Goal: Information Seeking & Learning: Find specific fact

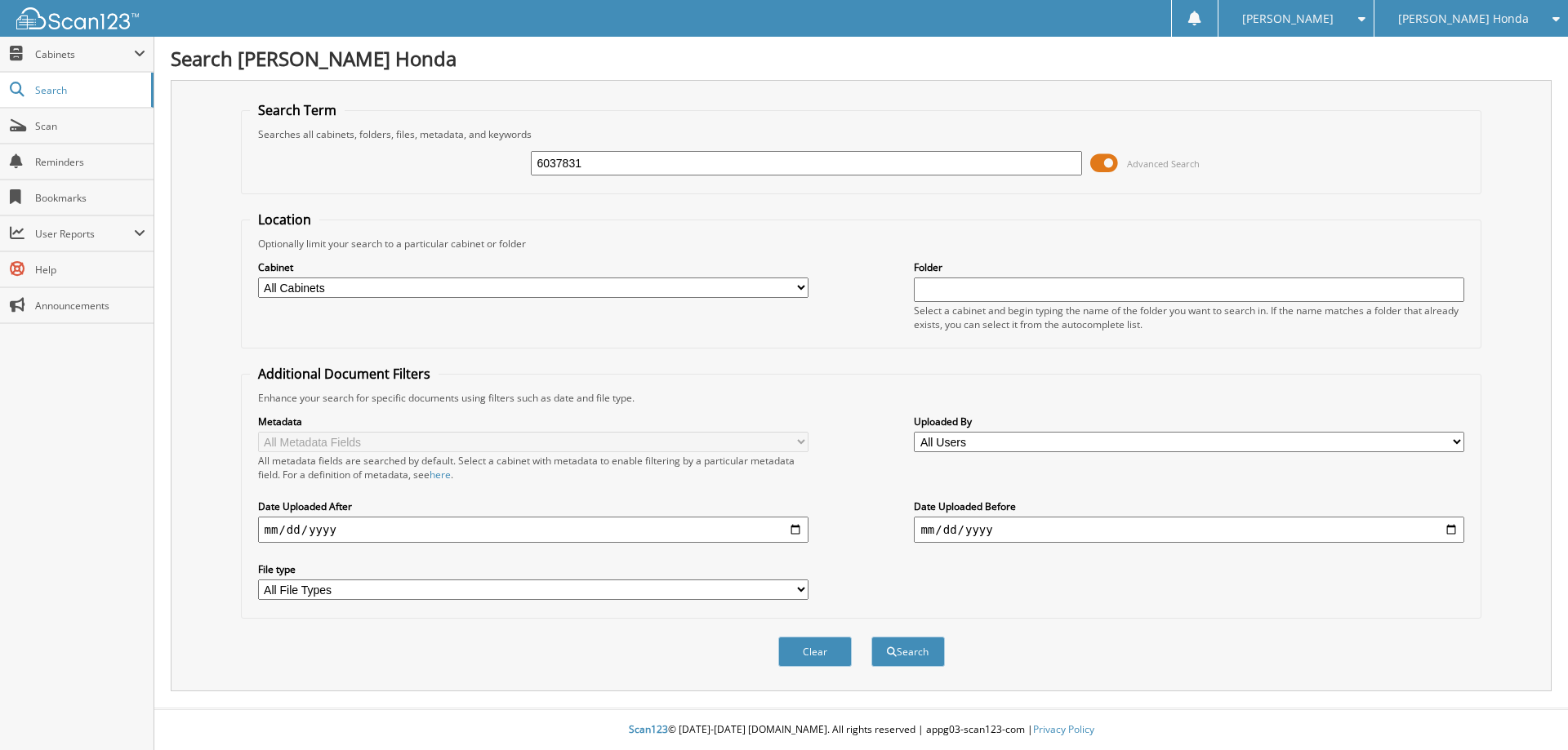
type input "6037831"
click at [791, 289] on select "All Cabinets CAR DEALS DEPOSITS PARTS SERVICE RO WE OWE NEEDS FILING" at bounding box center [533, 288] width 550 height 21
select select "53628"
click at [258, 278] on select "All Cabinets CAR DEALS DEPOSITS PARTS SERVICE RO WE OWE NEEDS FILING" at bounding box center [533, 288] width 550 height 21
click at [918, 653] on button "Search" at bounding box center [908, 651] width 74 height 30
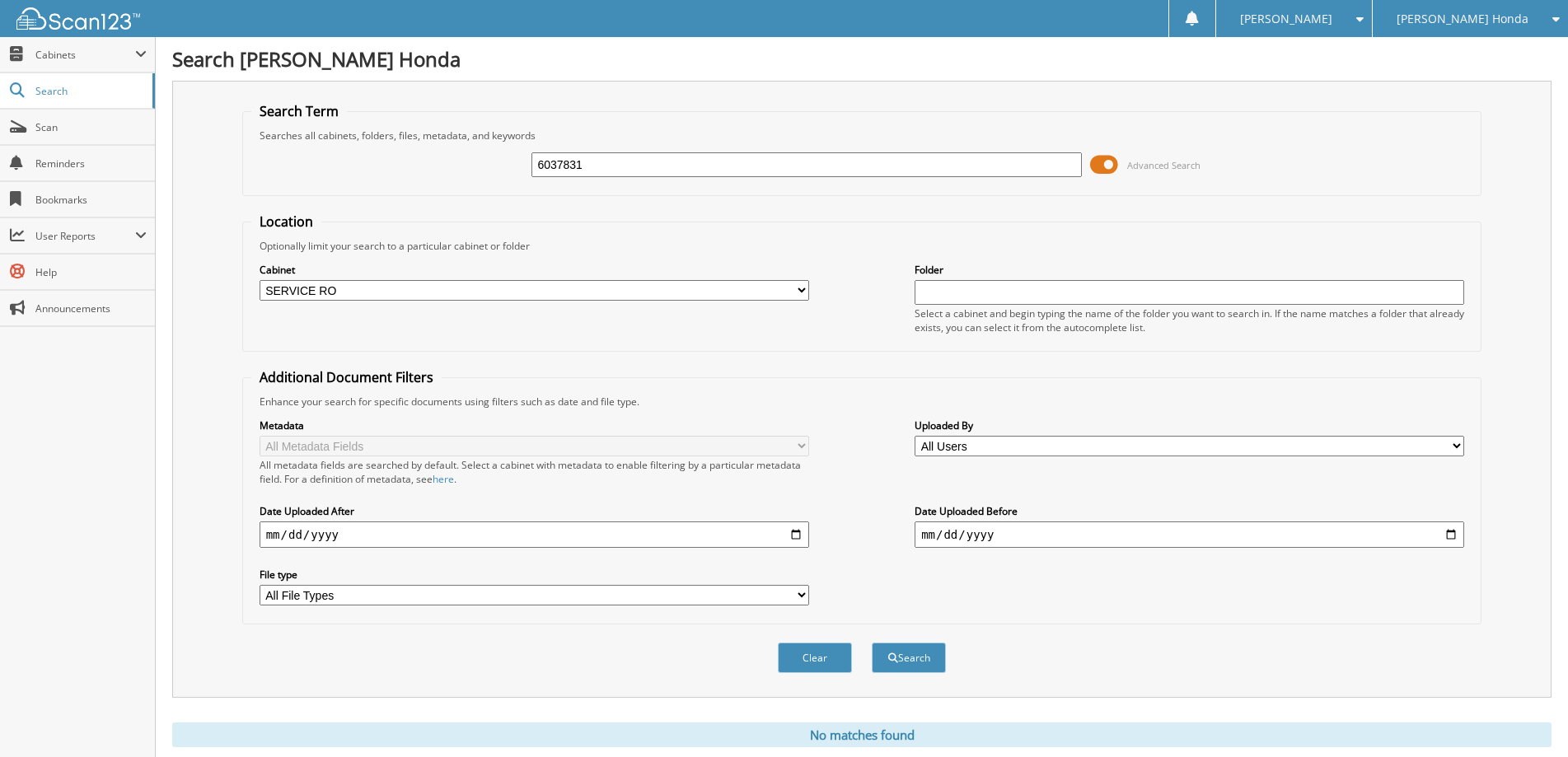
click at [1158, 167] on span "Advanced Search" at bounding box center [1164, 166] width 73 height 13
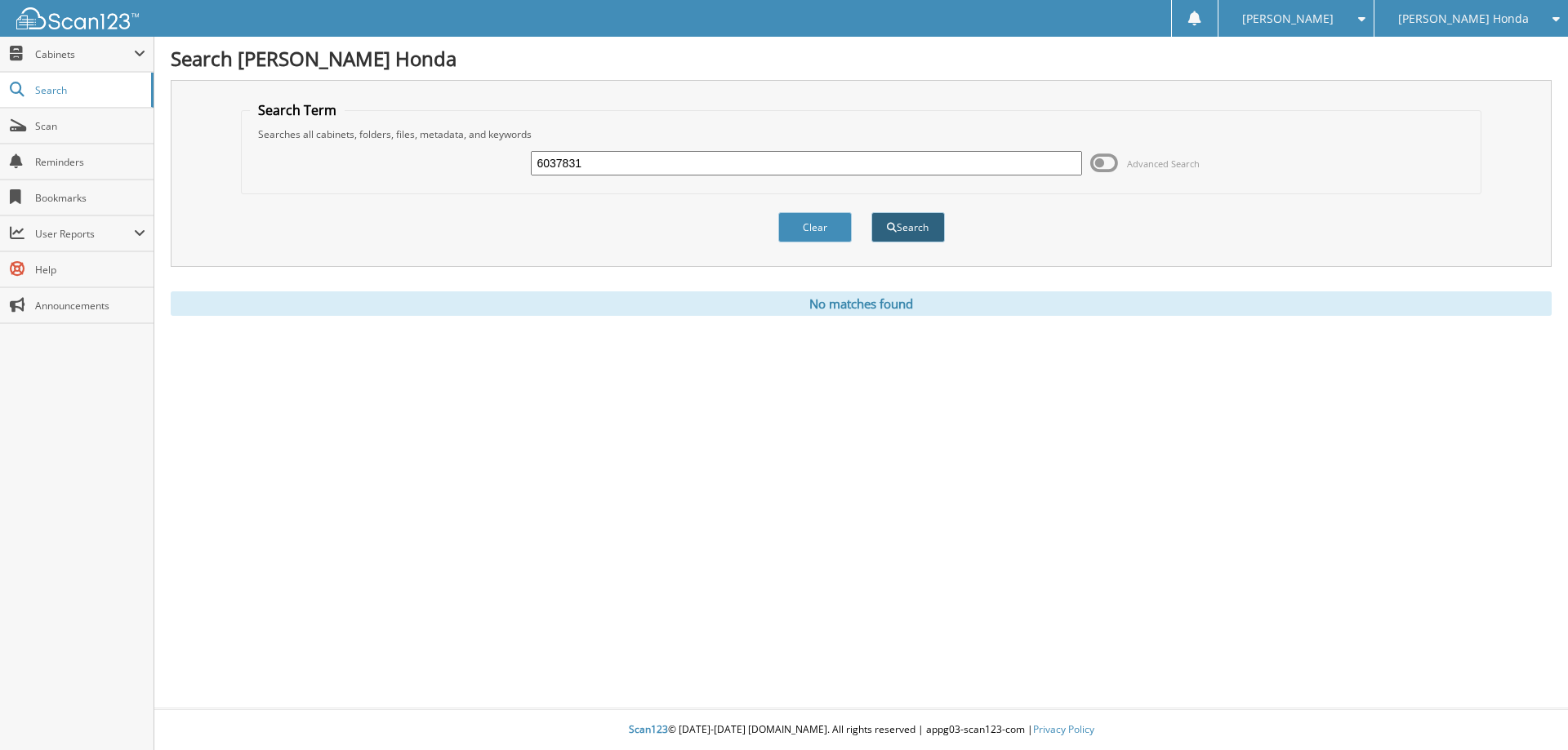
click at [916, 231] on button "Search" at bounding box center [908, 228] width 74 height 30
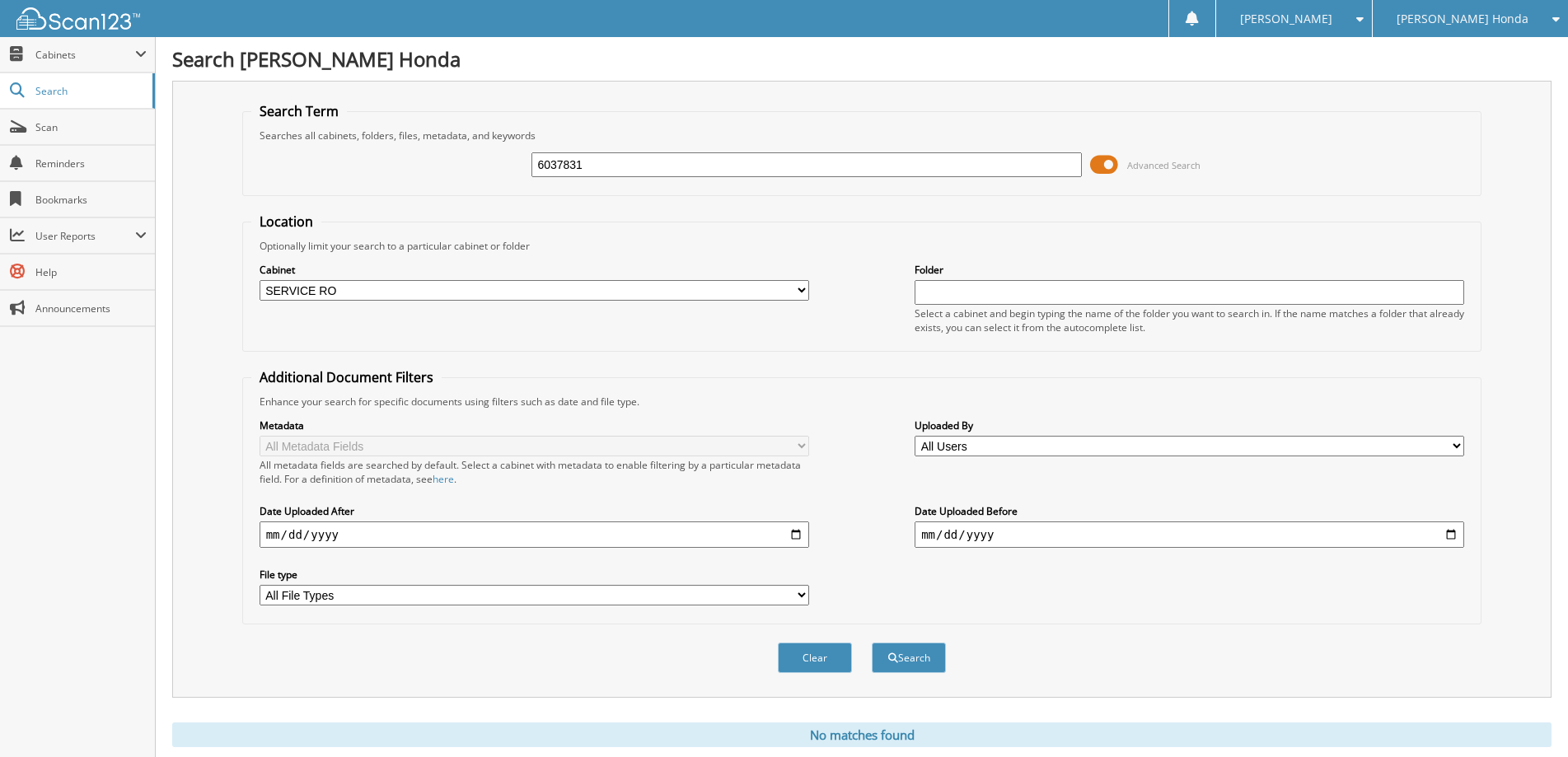
click at [794, 535] on input "date" at bounding box center [534, 534] width 549 height 26
type input "2025-06-25"
click at [912, 658] on button "Search" at bounding box center [909, 658] width 74 height 31
click at [1147, 167] on span "Advanced Search" at bounding box center [1164, 166] width 73 height 13
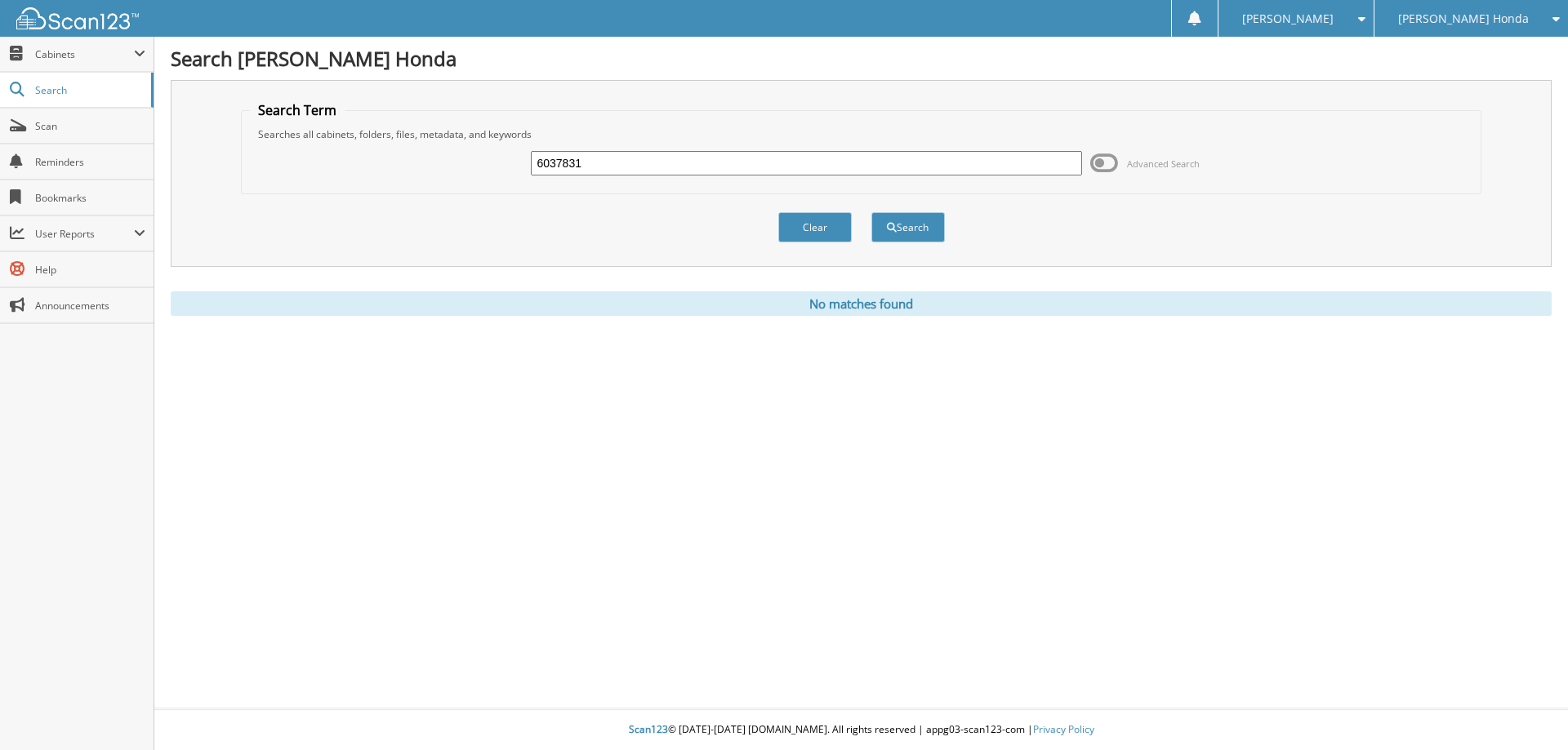
click at [277, 169] on div "6037831 Advanced Search" at bounding box center [862, 163] width 1223 height 44
click at [635, 169] on input "6037831" at bounding box center [806, 162] width 550 height 24
type input "6037867"
click at [871, 212] on button "Search" at bounding box center [908, 228] width 74 height 30
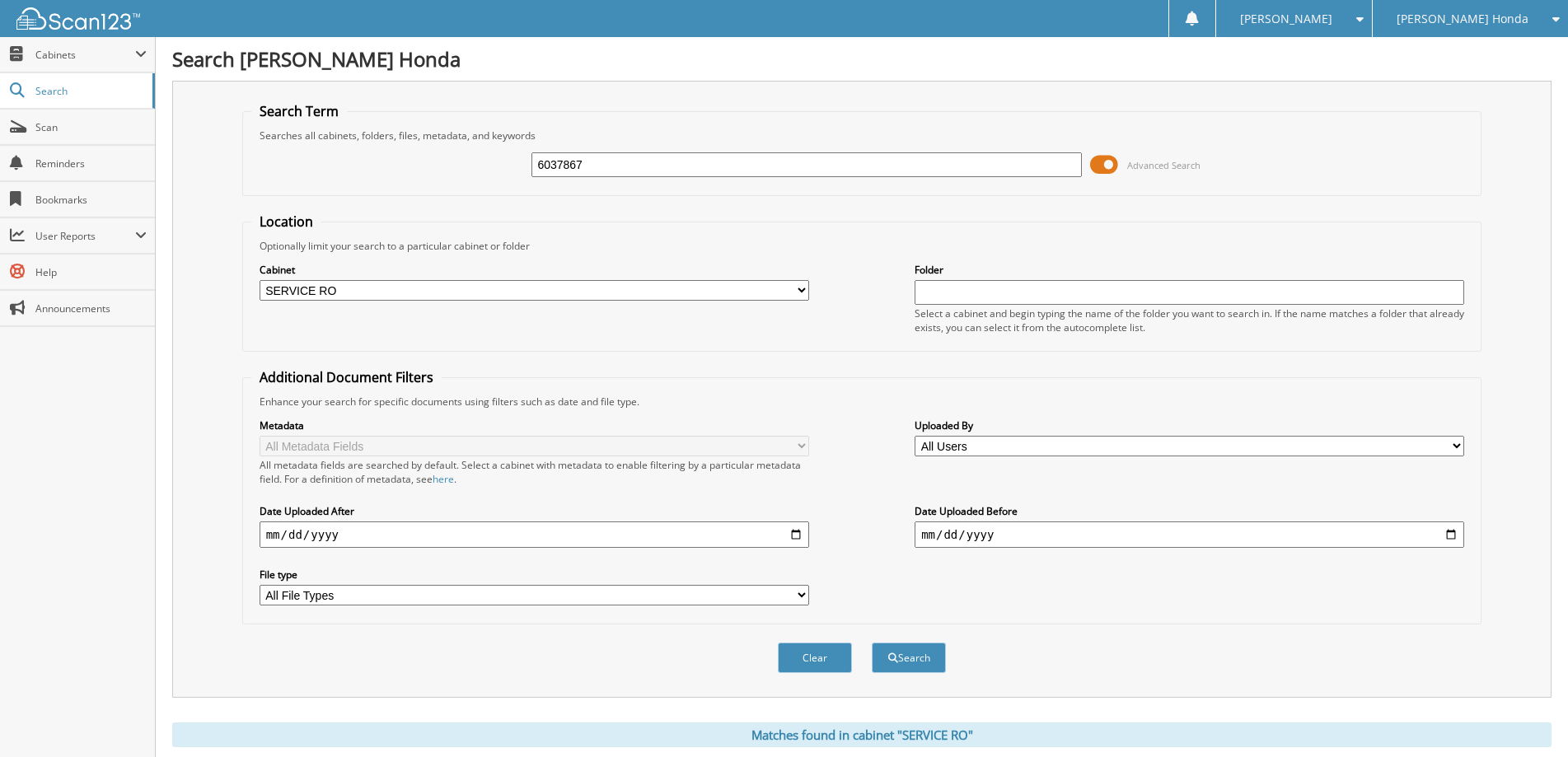
click at [1132, 160] on span "Advanced Search" at bounding box center [1164, 166] width 73 height 13
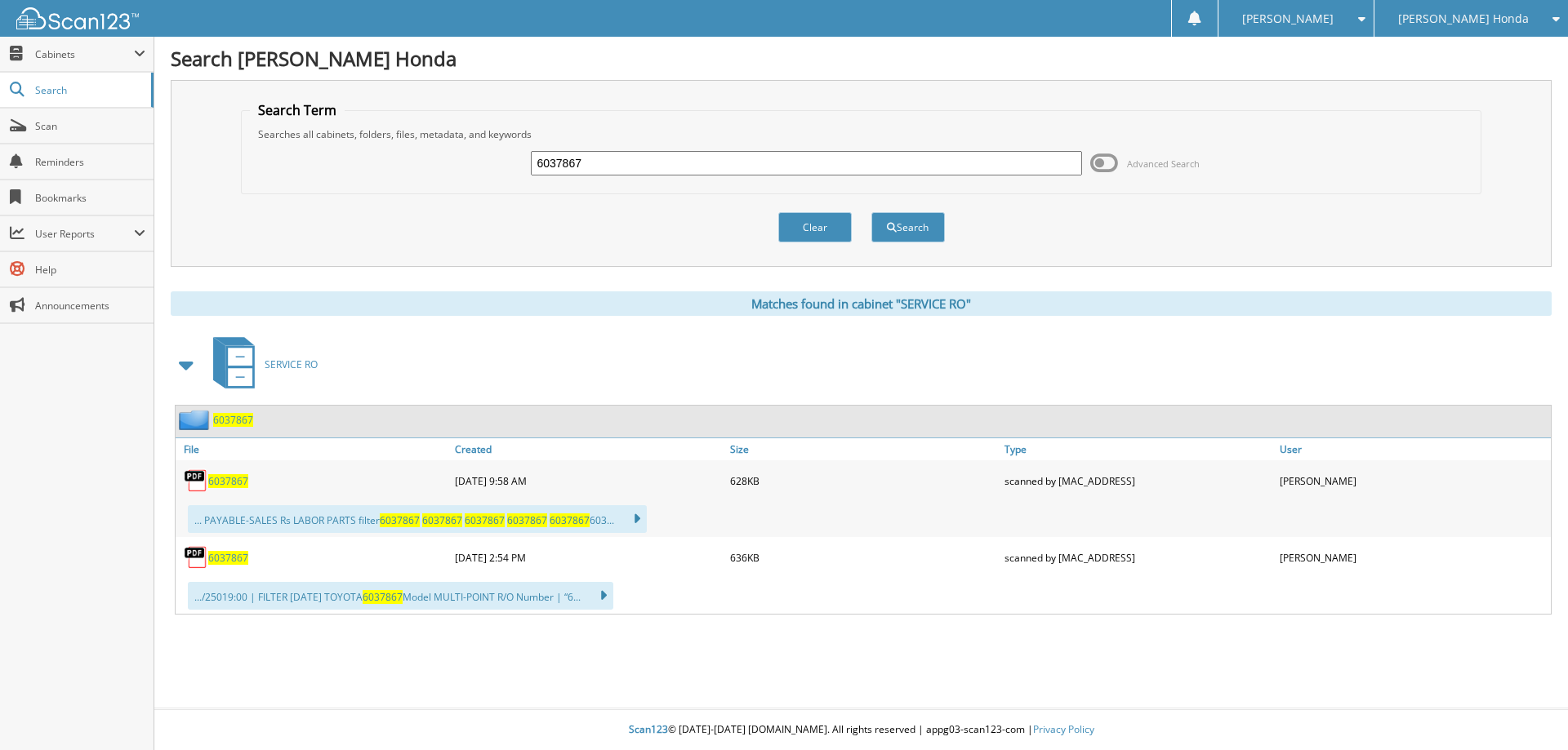
click at [244, 422] on span "6037867" at bounding box center [233, 419] width 40 height 13
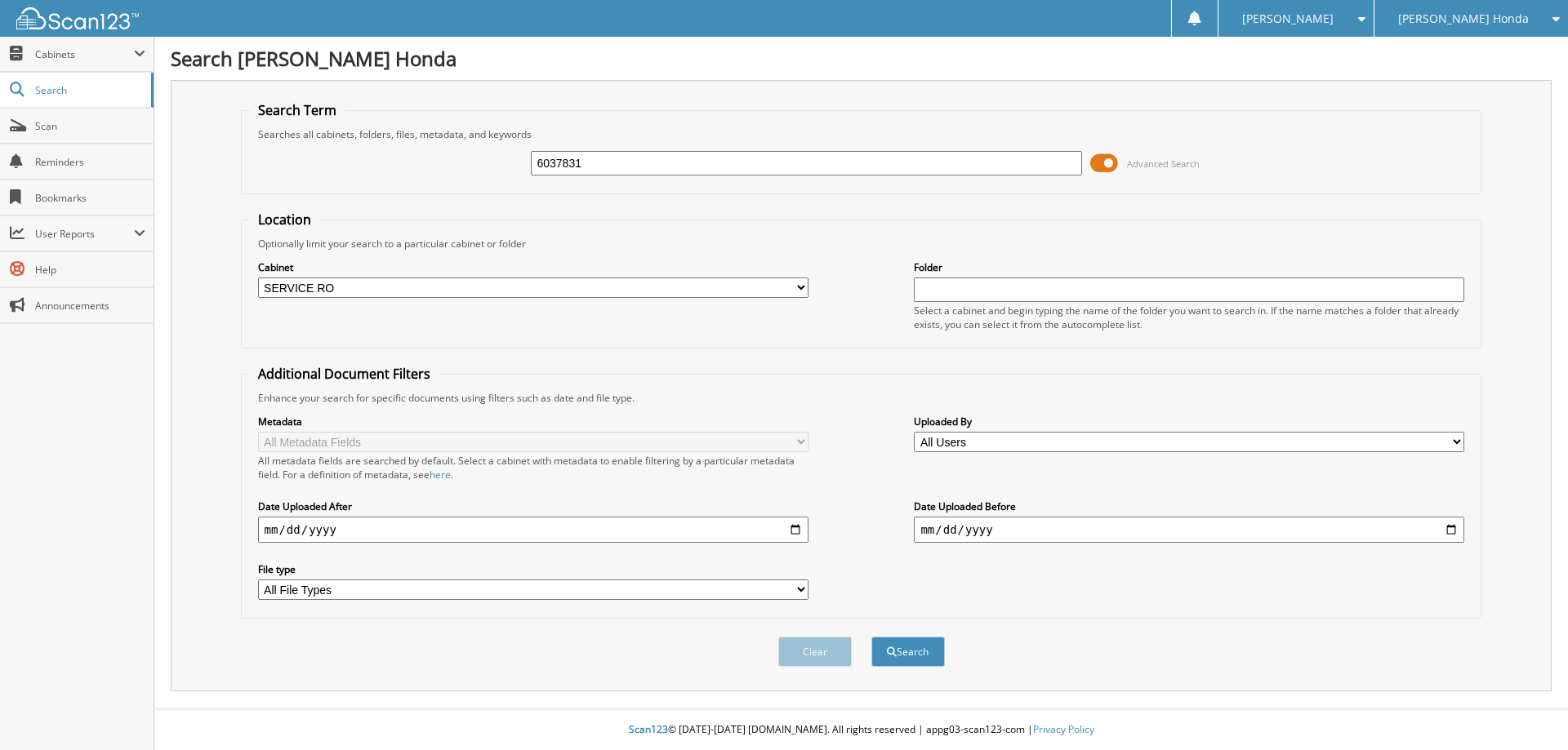
select select "53628"
